Goal: Task Accomplishment & Management: Complete application form

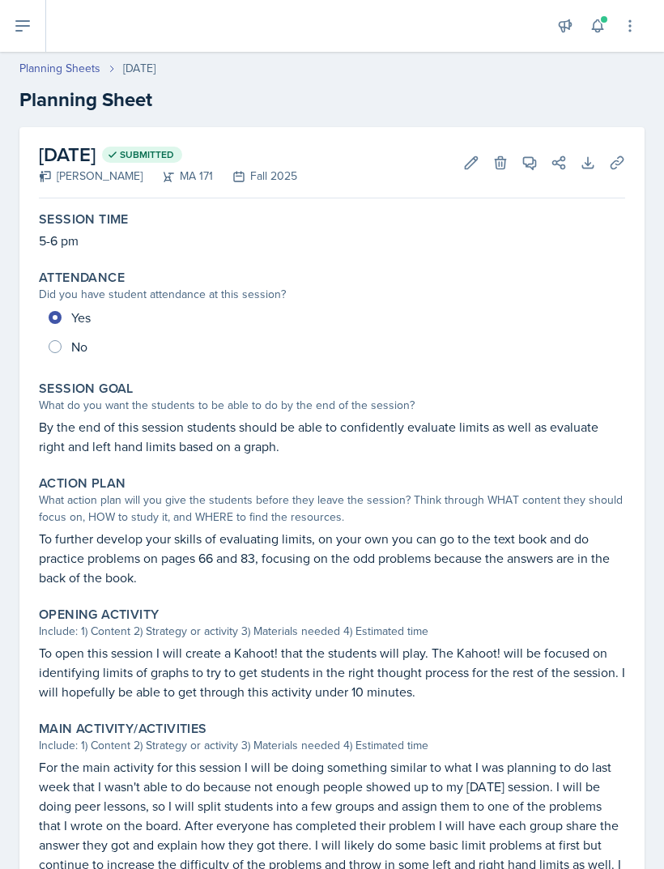
click at [29, 27] on icon at bounding box center [22, 26] width 13 height 10
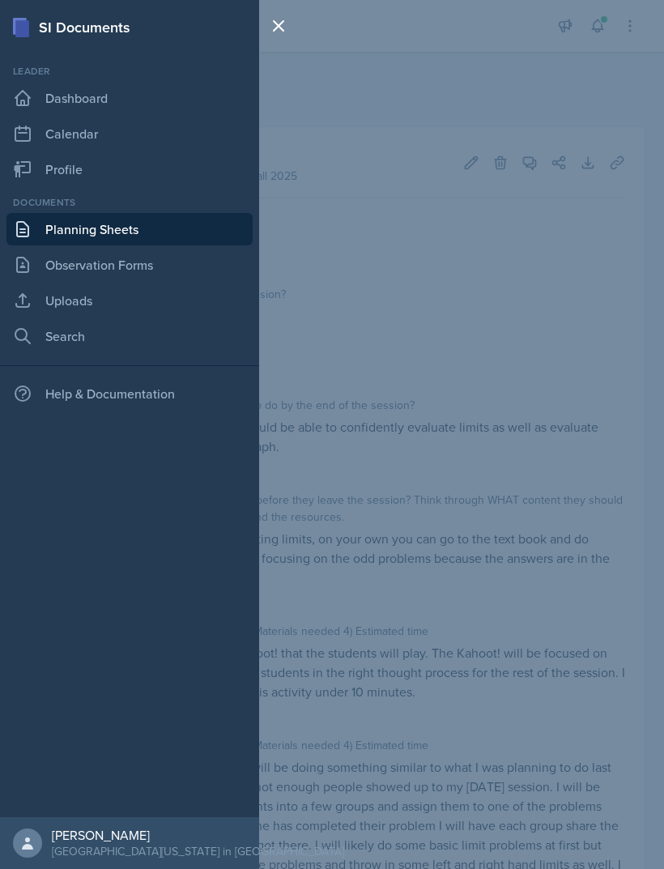
click at [154, 225] on link "Planning Sheets" at bounding box center [129, 229] width 246 height 32
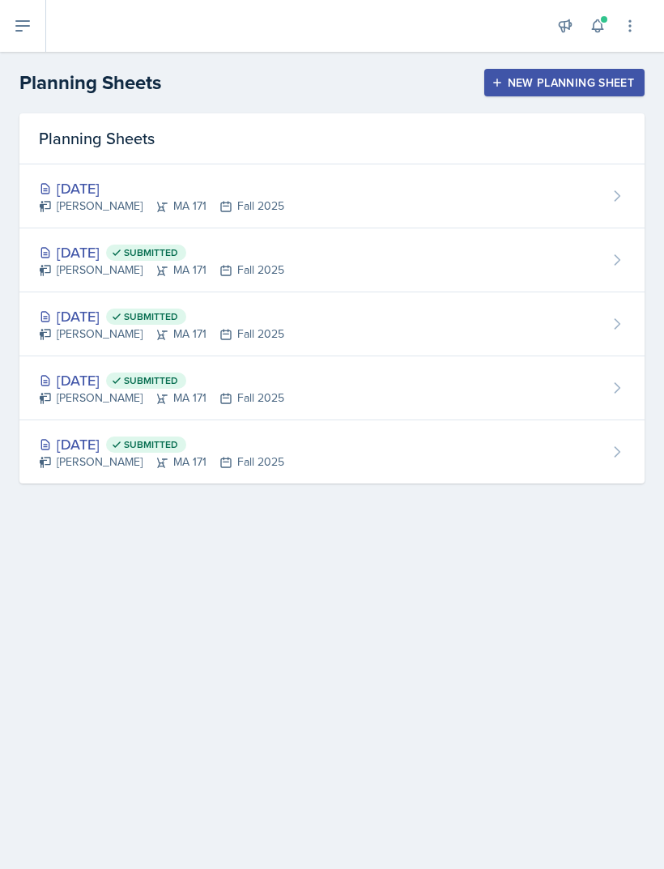
click at [131, 188] on div "[DATE]" at bounding box center [161, 188] width 245 height 22
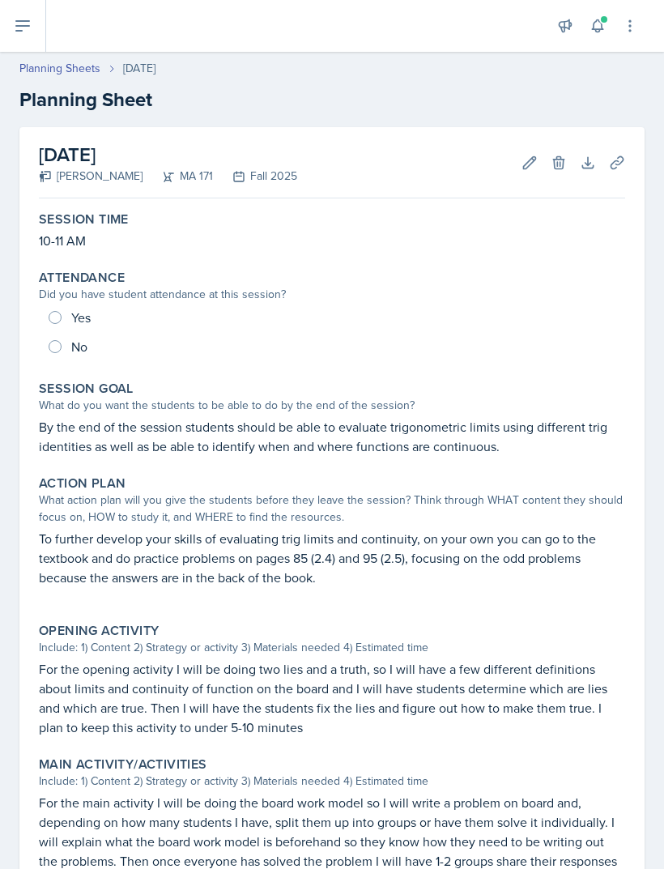
click at [89, 308] on div "Yes No" at bounding box center [332, 332] width 586 height 58
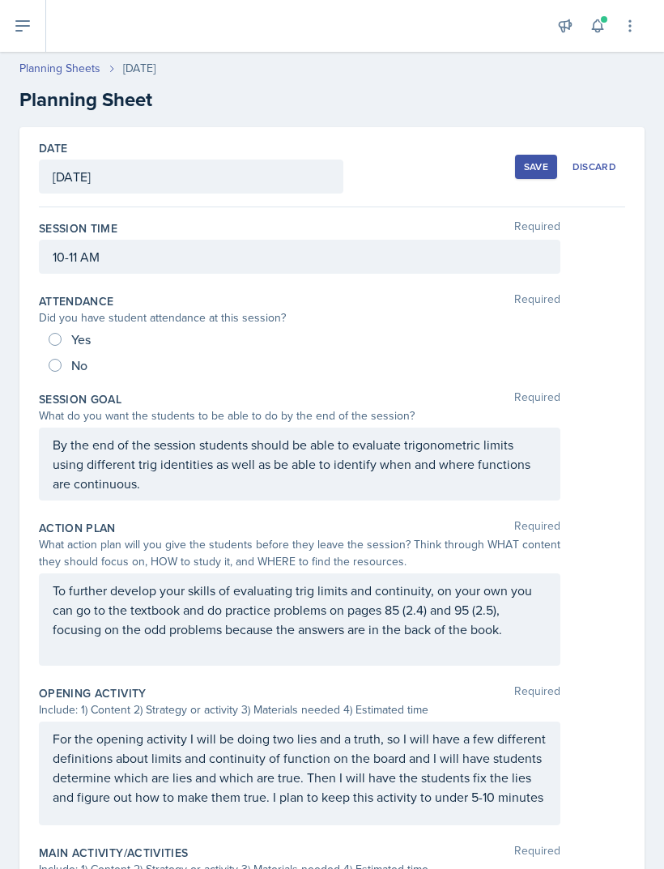
click at [81, 346] on span "Yes" at bounding box center [80, 339] width 19 height 16
click at [62, 346] on input "Yes" at bounding box center [55, 339] width 13 height 13
radio input "true"
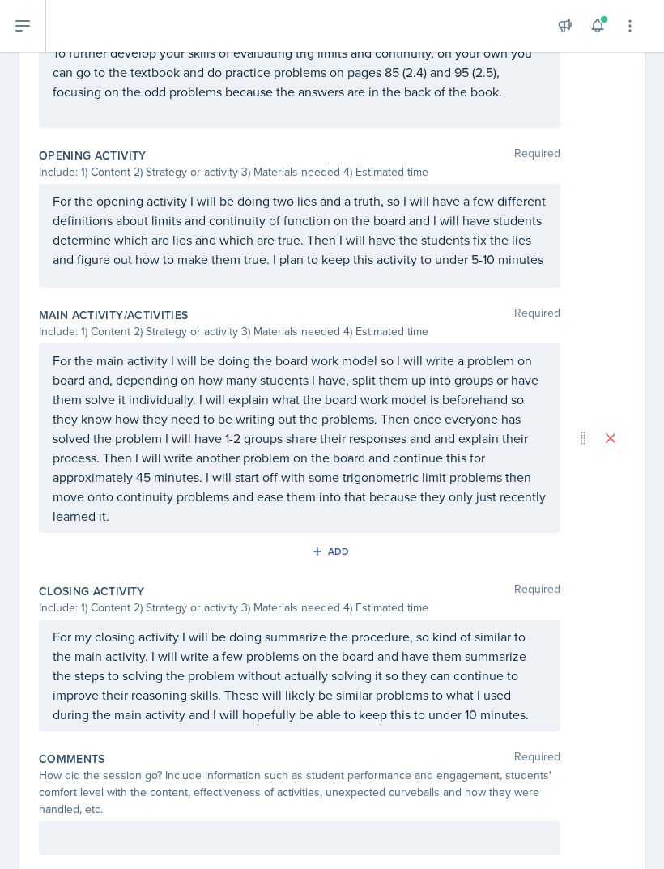
scroll to position [537, 0]
click at [157, 843] on div at bounding box center [299, 839] width 521 height 34
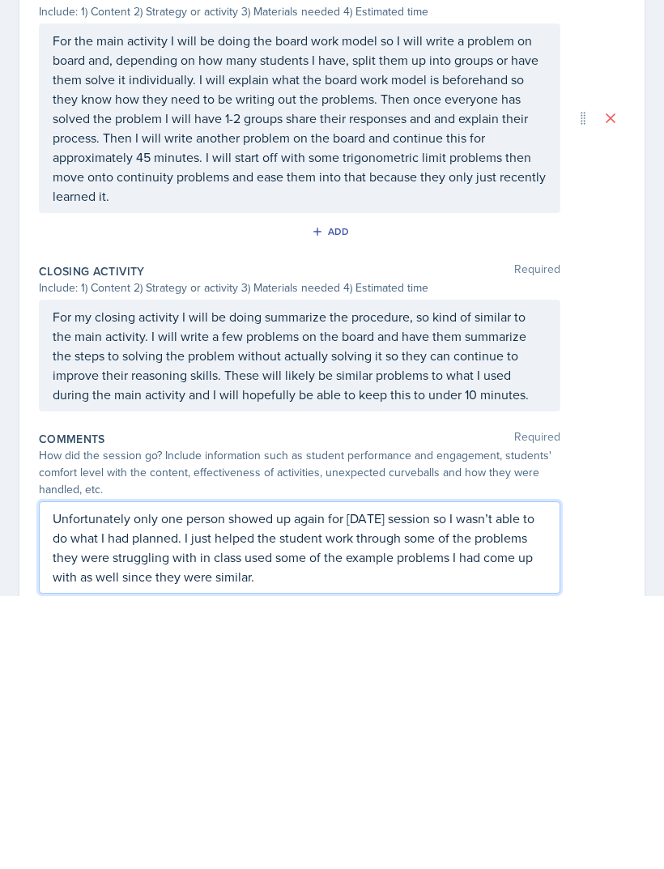
scroll to position [585, 0]
click at [300, 780] on p "Unfortunately only one person showed up again for [DATE] session so I wasn’t ab…" at bounding box center [300, 819] width 494 height 78
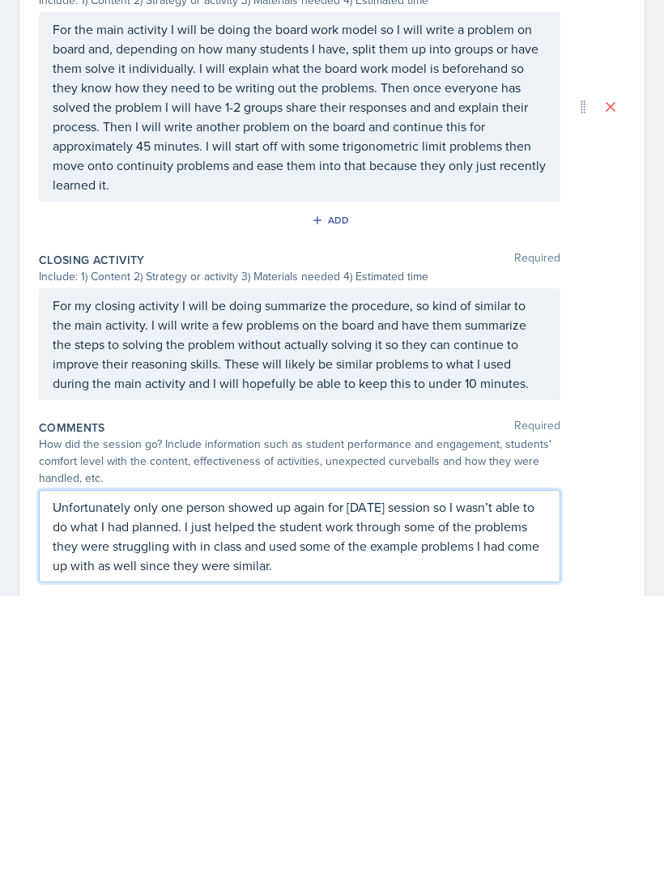
scroll to position [595, 0]
click at [325, 771] on p "Unfortunately only one person showed up again for [DATE] session so I wasn’t ab…" at bounding box center [300, 810] width 494 height 78
click at [462, 771] on p "Unfortunately only one person showed up again for [DATE] session so I wasn’t ab…" at bounding box center [300, 810] width 494 height 78
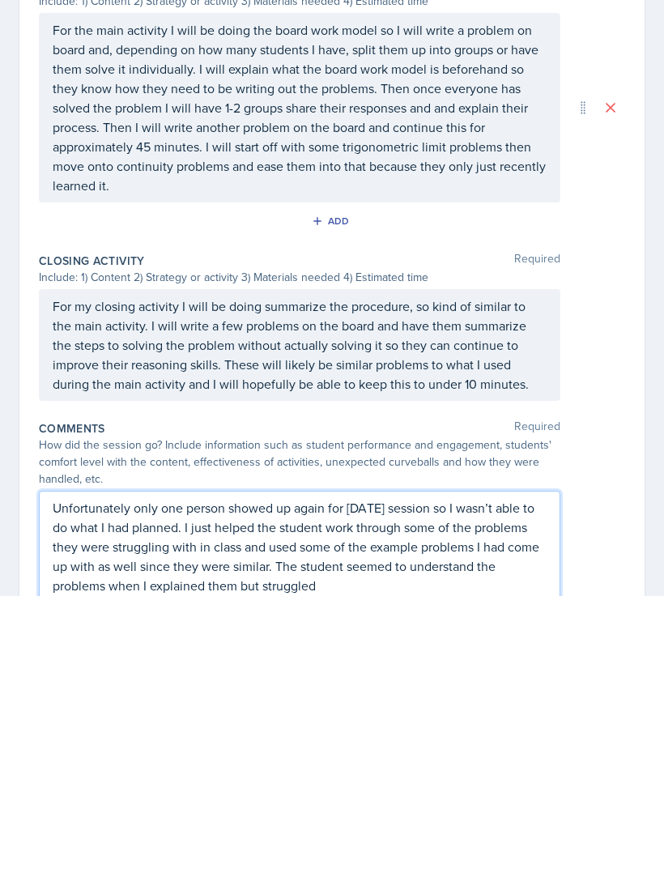
click at [197, 771] on p "Unfortunately only one person showed up again for [DATE] session so I wasn’t ab…" at bounding box center [300, 819] width 494 height 97
click at [146, 771] on p "Unfortunately only one person showed up again for [DATE] session so I wasn’t ab…" at bounding box center [300, 819] width 494 height 97
click at [432, 771] on p "Unfortunately only one person showed up again for [DATE] session so I wasn’t ab…" at bounding box center [300, 819] width 494 height 97
click at [511, 771] on p "Unfortunately only one person showed up again for [DATE] session so I wasn’t ab…" at bounding box center [300, 829] width 494 height 117
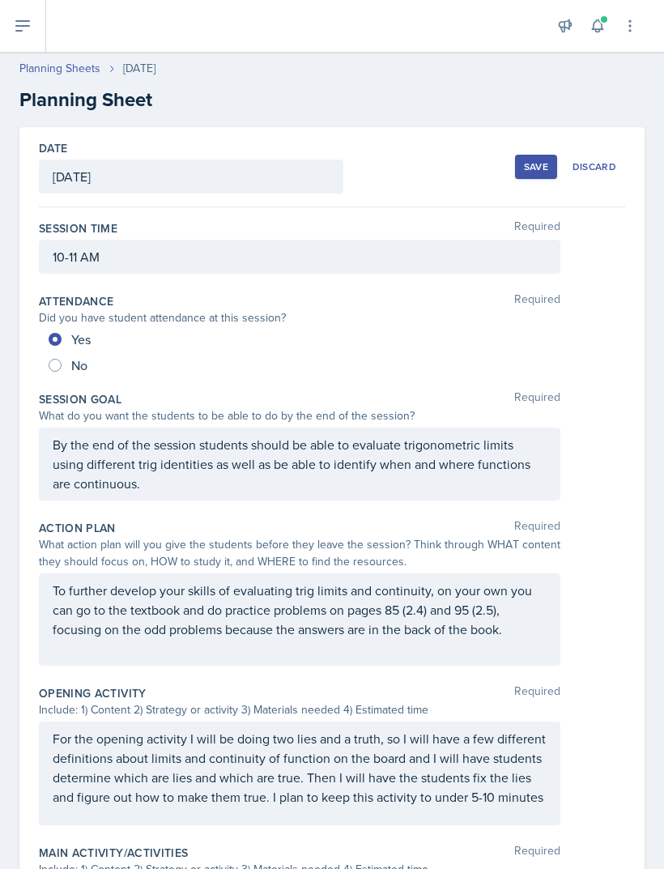
scroll to position [0, 0]
click at [539, 160] on div "Save" at bounding box center [536, 166] width 24 height 13
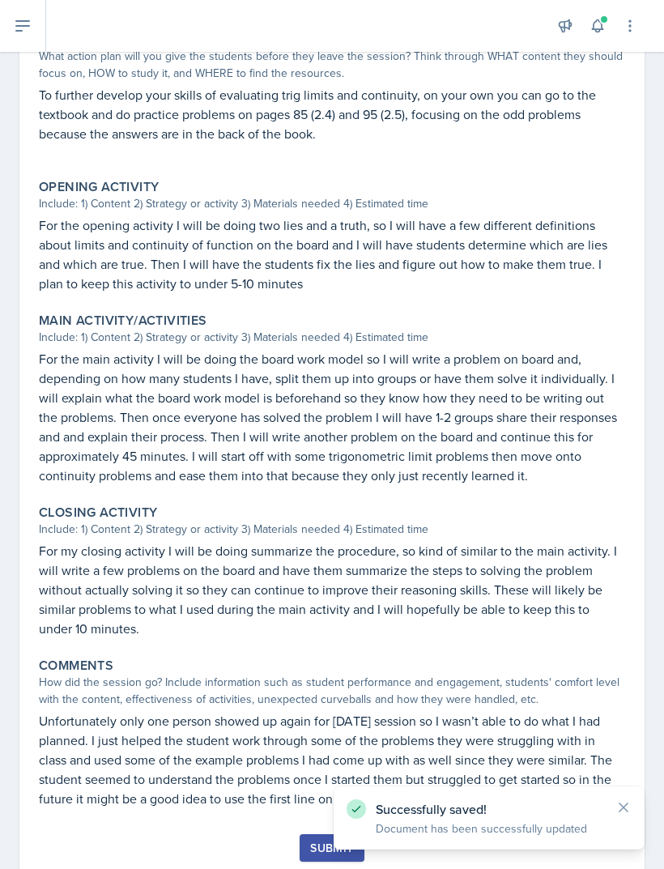
scroll to position [443, 0]
click at [321, 842] on div "Submit" at bounding box center [331, 848] width 43 height 13
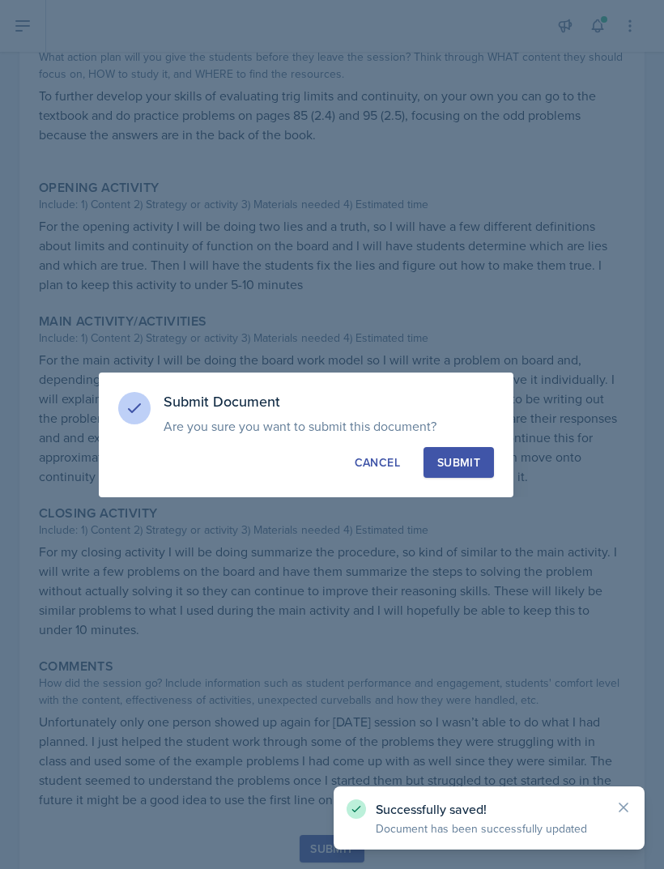
click at [465, 477] on button "Submit" at bounding box center [458, 462] width 70 height 31
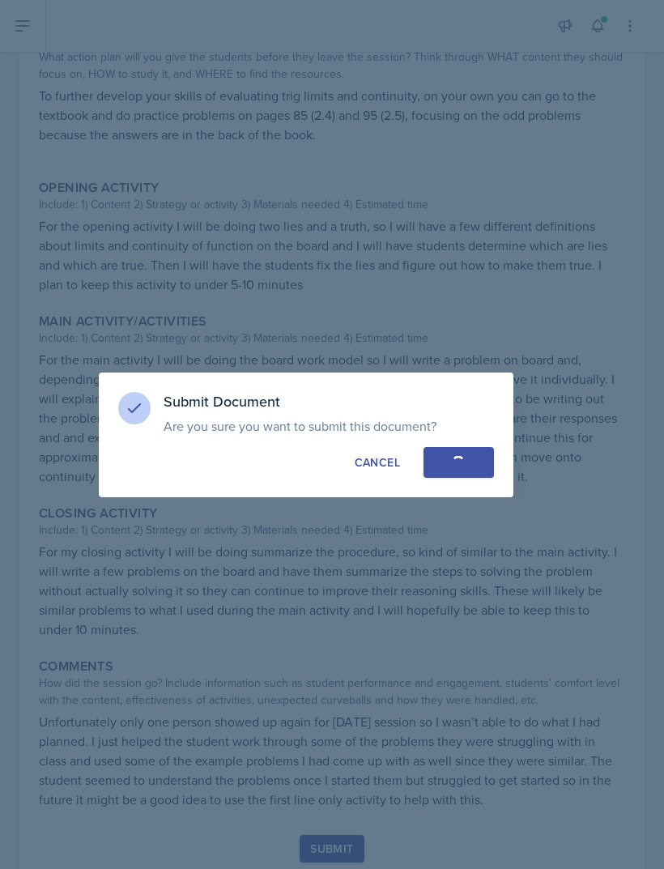
radio input "true"
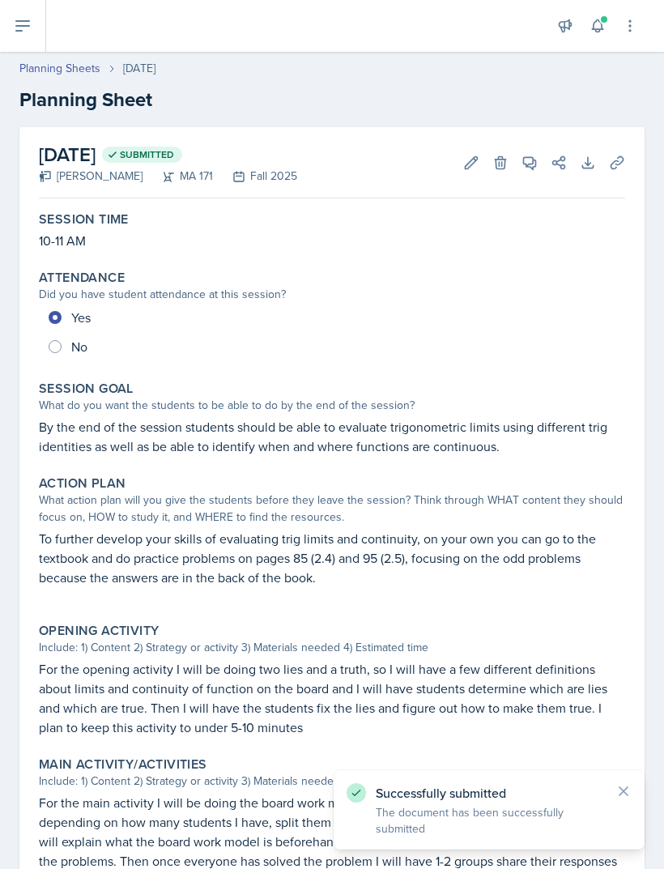
scroll to position [0, 0]
